Goal: Task Accomplishment & Management: Manage account settings

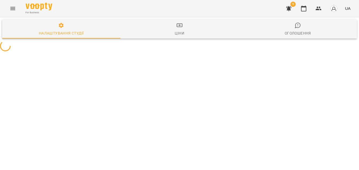
select select "**"
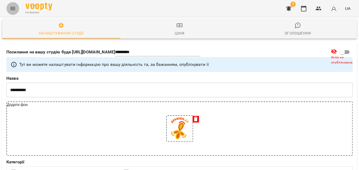
click at [13, 7] on icon "Menu" at bounding box center [12, 8] width 5 height 3
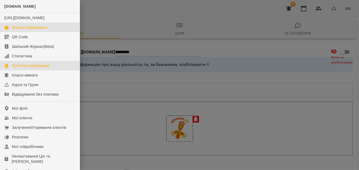
click at [29, 30] on div "Журнал відвідувань" at bounding box center [29, 27] width 35 height 5
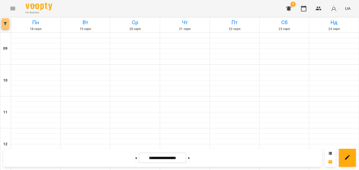
click at [5, 28] on button "button" at bounding box center [5, 23] width 7 height 11
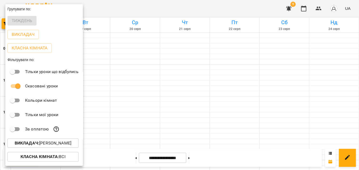
click at [30, 143] on b "Викладач :" at bounding box center [27, 143] width 24 height 5
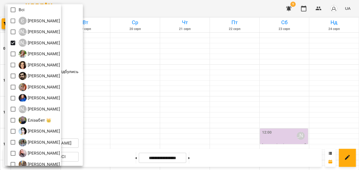
click at [164, 9] on div at bounding box center [179, 85] width 359 height 170
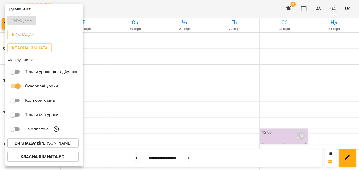
click at [164, 9] on div at bounding box center [179, 85] width 359 height 170
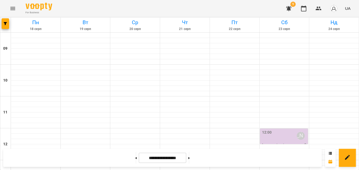
scroll to position [193, 0]
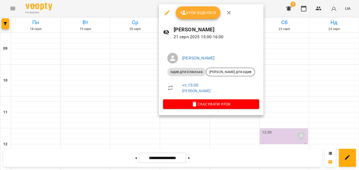
click at [207, 15] on span "Урок відбувся" at bounding box center [198, 13] width 36 height 6
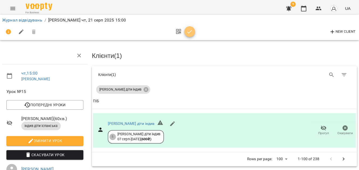
click at [188, 31] on icon "button" at bounding box center [189, 32] width 6 height 6
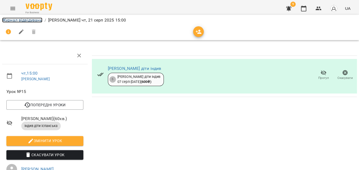
click at [11, 19] on link "Журнал відвідувань" at bounding box center [22, 20] width 40 height 5
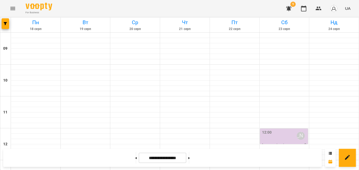
scroll to position [156, 0]
click at [7, 28] on button "button" at bounding box center [5, 23] width 7 height 11
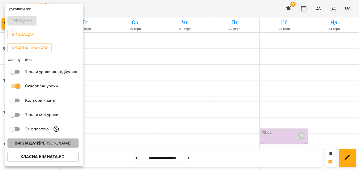
click at [30, 146] on b "Викладач :" at bounding box center [27, 143] width 24 height 5
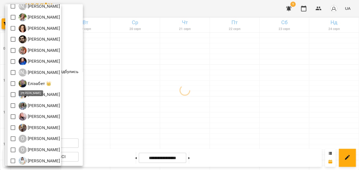
scroll to position [82, 0]
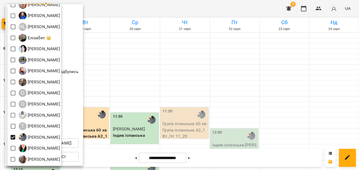
click at [232, 5] on div at bounding box center [179, 85] width 359 height 170
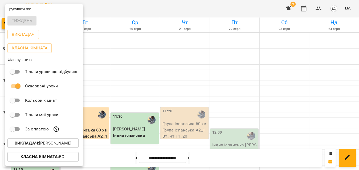
click at [232, 5] on div at bounding box center [179, 85] width 359 height 170
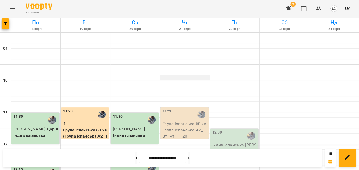
scroll to position [24, 0]
click at [183, 109] on div "11:20" at bounding box center [184, 115] width 45 height 12
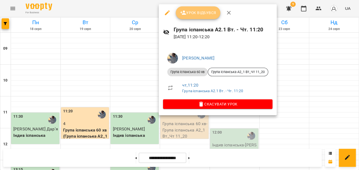
click at [203, 14] on span "Урок відбувся" at bounding box center [198, 13] width 36 height 6
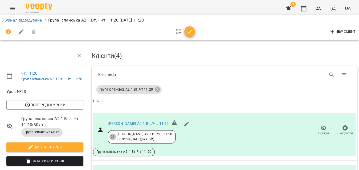
click at [190, 31] on icon "button" at bounding box center [189, 32] width 6 height 6
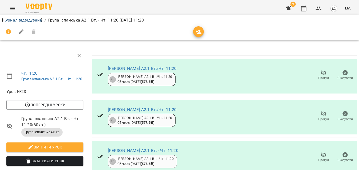
click at [39, 22] on link "Журнал відвідувань" at bounding box center [22, 20] width 40 height 5
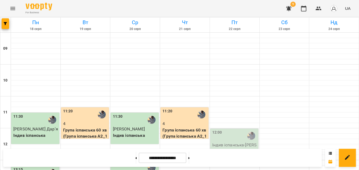
scroll to position [229, 0]
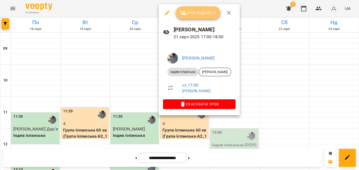
click at [196, 14] on span "Урок відбувся" at bounding box center [198, 13] width 36 height 6
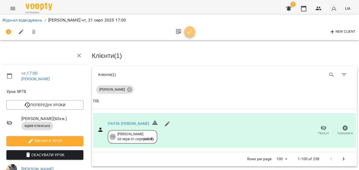
click at [186, 35] on icon "button" at bounding box center [189, 32] width 6 height 6
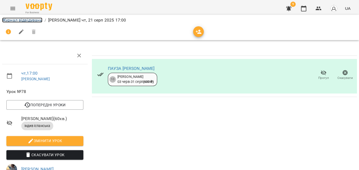
click at [18, 18] on link "Журнал відвідувань" at bounding box center [22, 20] width 40 height 5
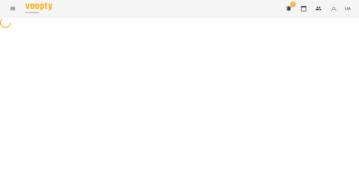
click at [15, 9] on icon "Menu" at bounding box center [13, 8] width 6 height 6
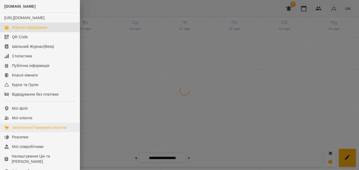
scroll to position [48, 0]
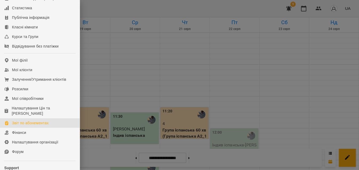
click at [39, 126] on div "Звіт по абонементах" at bounding box center [30, 123] width 37 height 5
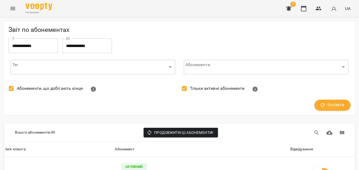
click at [20, 89] on span "Абонементи, що добігають кінця" at bounding box center [50, 88] width 66 height 6
click at [212, 90] on span "Тільки активні абонементи" at bounding box center [217, 88] width 55 height 6
click at [335, 110] on button "Оновити" at bounding box center [332, 105] width 36 height 11
click at [301, 147] on div "Відвідування" at bounding box center [301, 149] width 23 height 6
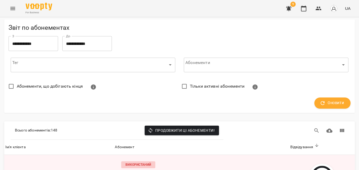
scroll to position [193, 0]
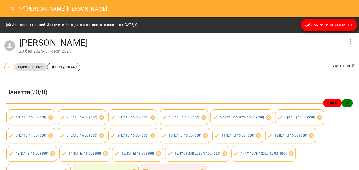
click at [14, 9] on icon "Close" at bounding box center [13, 9] width 4 height 4
